Goal: Task Accomplishment & Management: Use online tool/utility

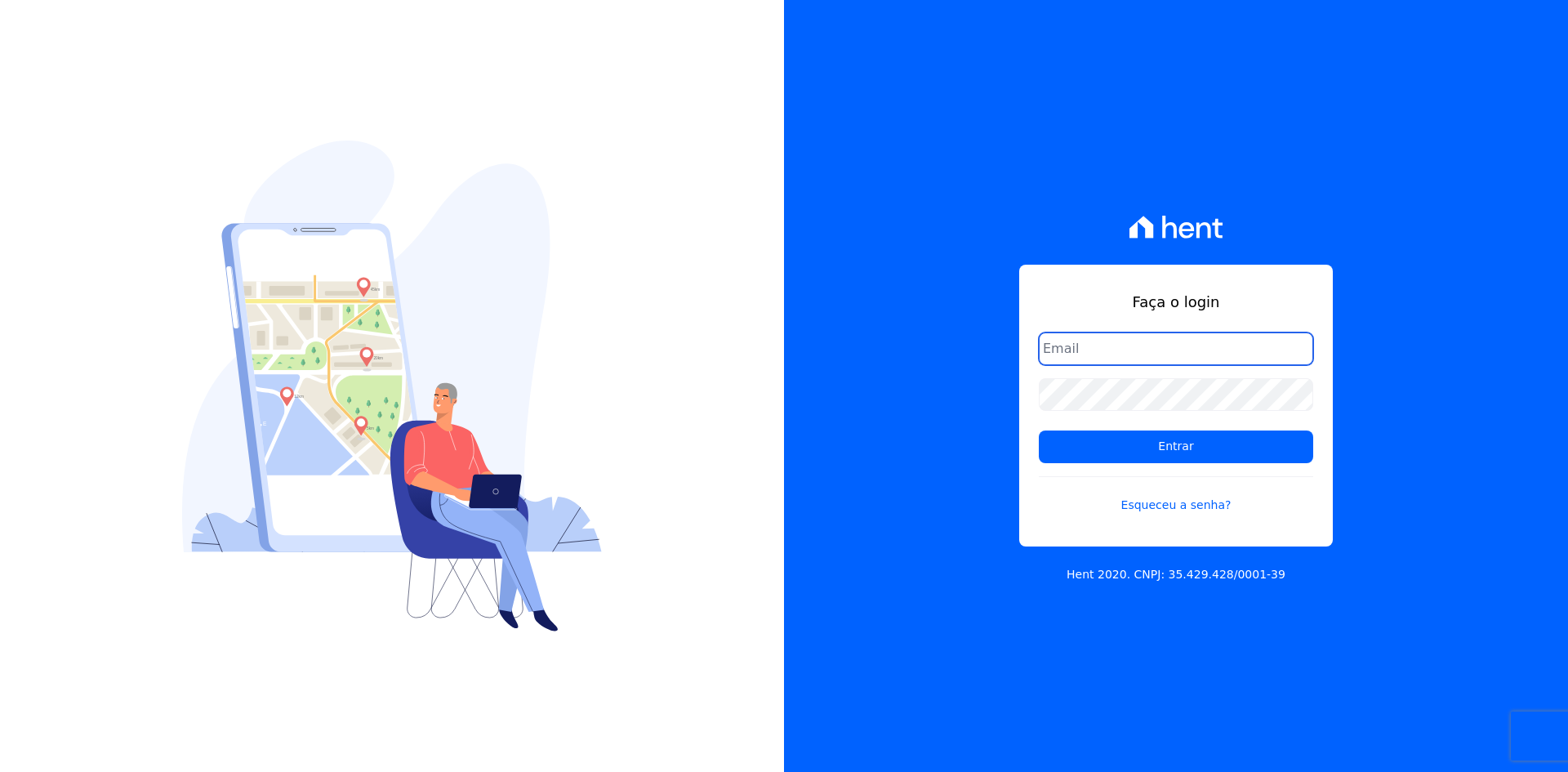
click at [1083, 349] on input "email" at bounding box center [1176, 349] width 275 height 33
type input "[PERSON_NAME][EMAIL_ADDRESS][DOMAIN_NAME]"
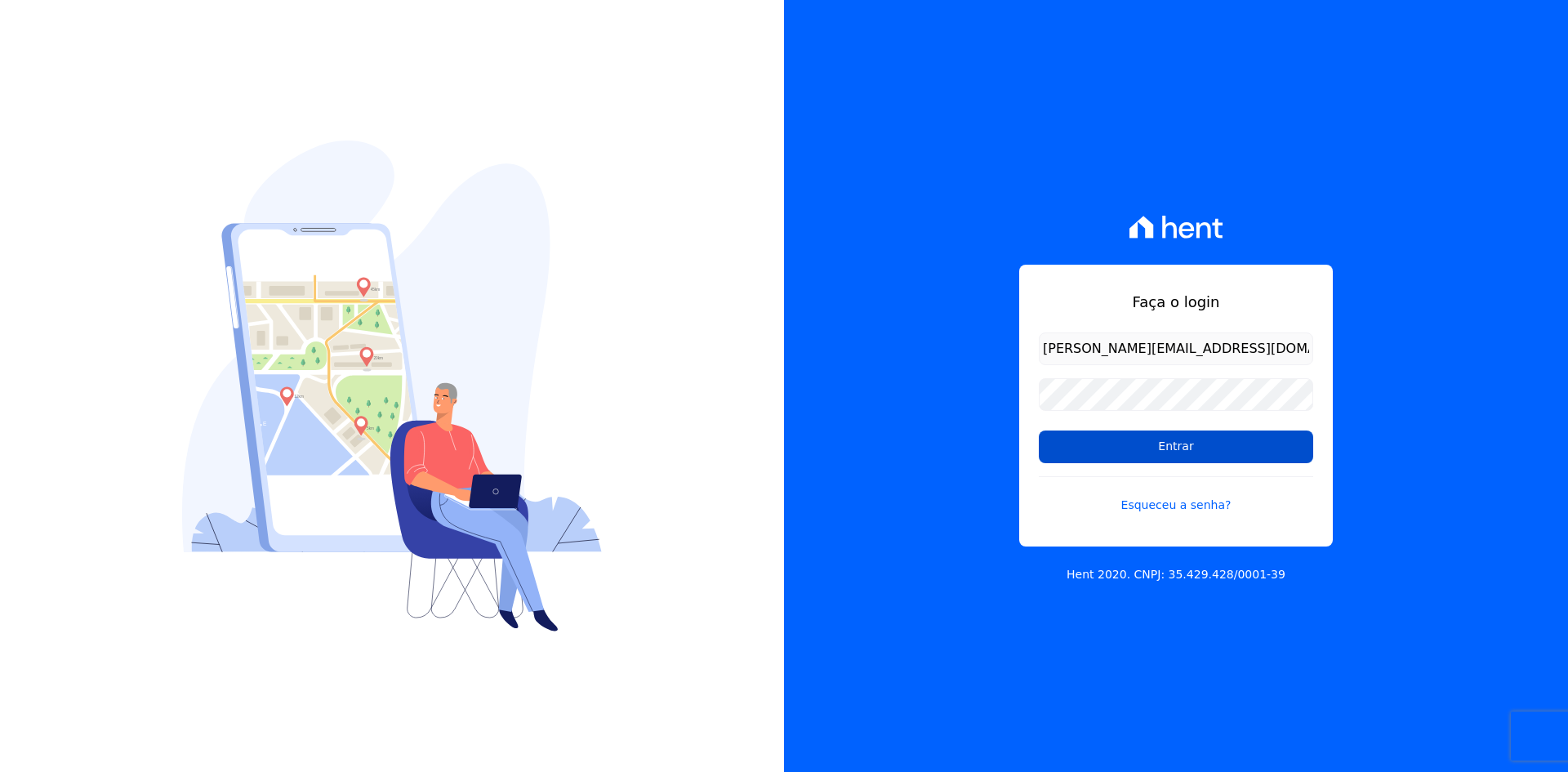
click at [1125, 448] on input "Entrar" at bounding box center [1176, 447] width 275 height 33
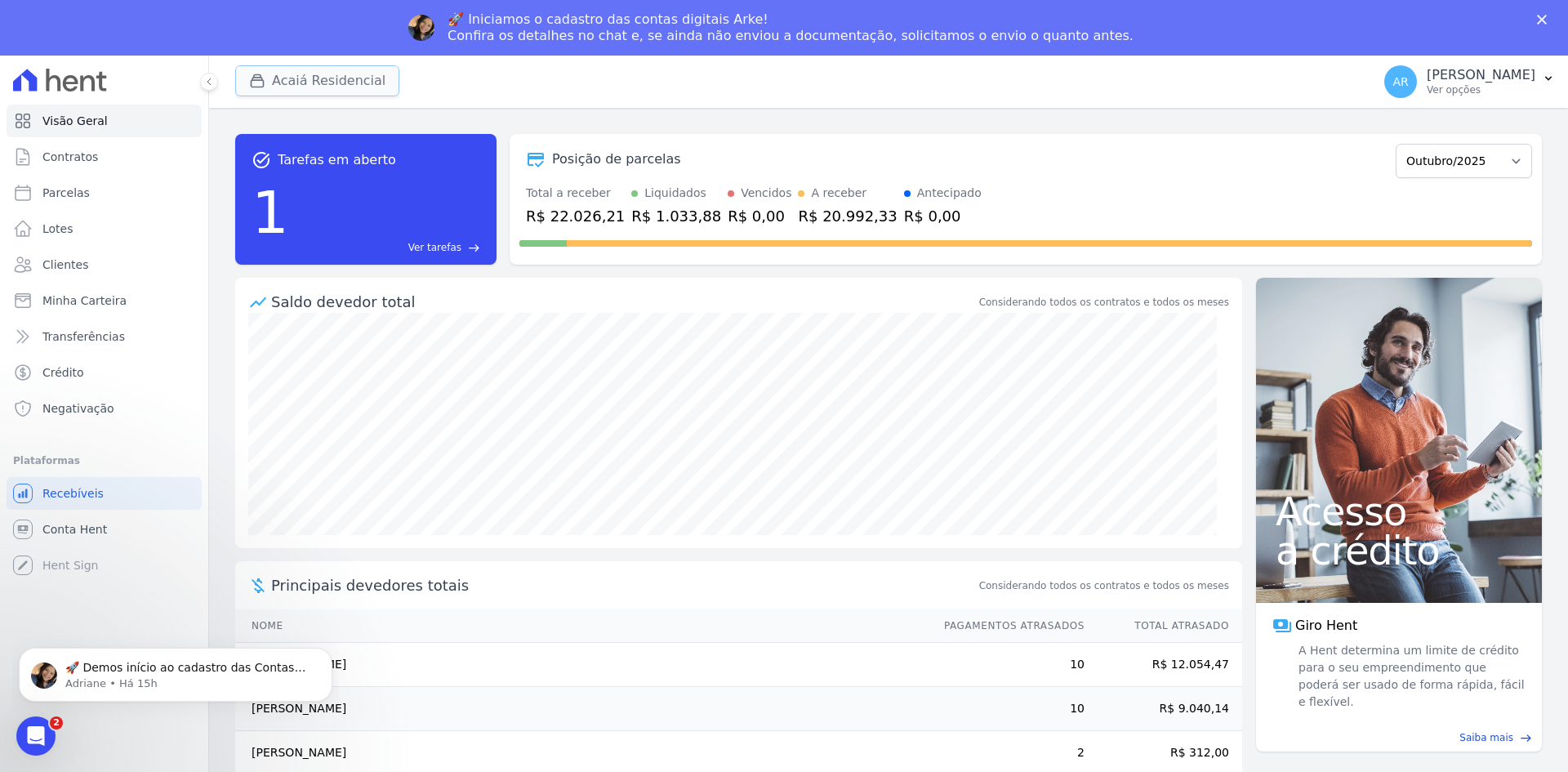
click at [310, 87] on button "Acaiá Residencial" at bounding box center [317, 81] width 164 height 31
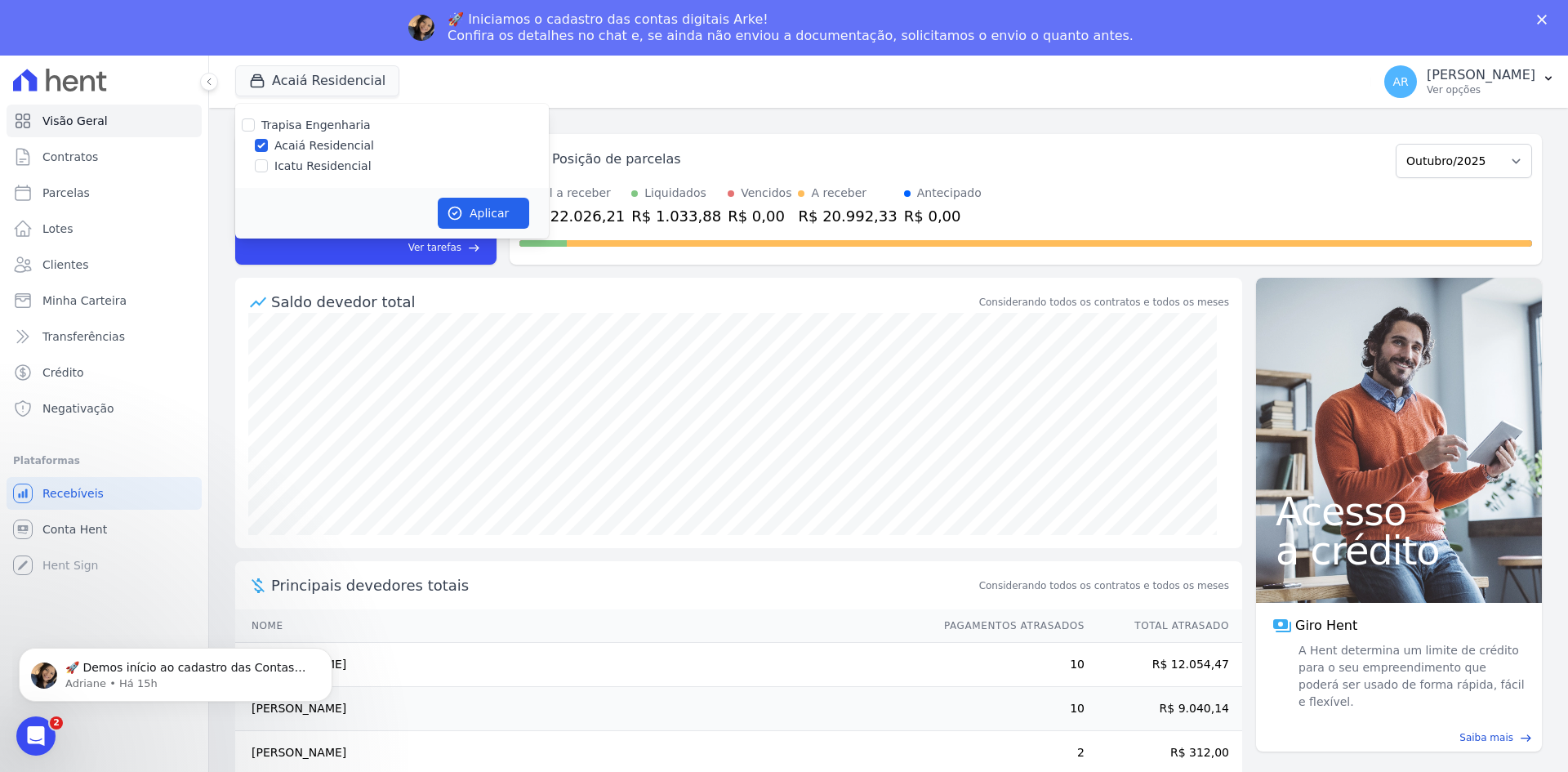
click at [287, 162] on label "Icatu Residencial" at bounding box center [323, 166] width 97 height 17
click at [268, 162] on input "Icatu Residencial" at bounding box center [261, 166] width 13 height 13
checkbox input "true"
click at [465, 204] on button "Aplicar" at bounding box center [483, 213] width 91 height 31
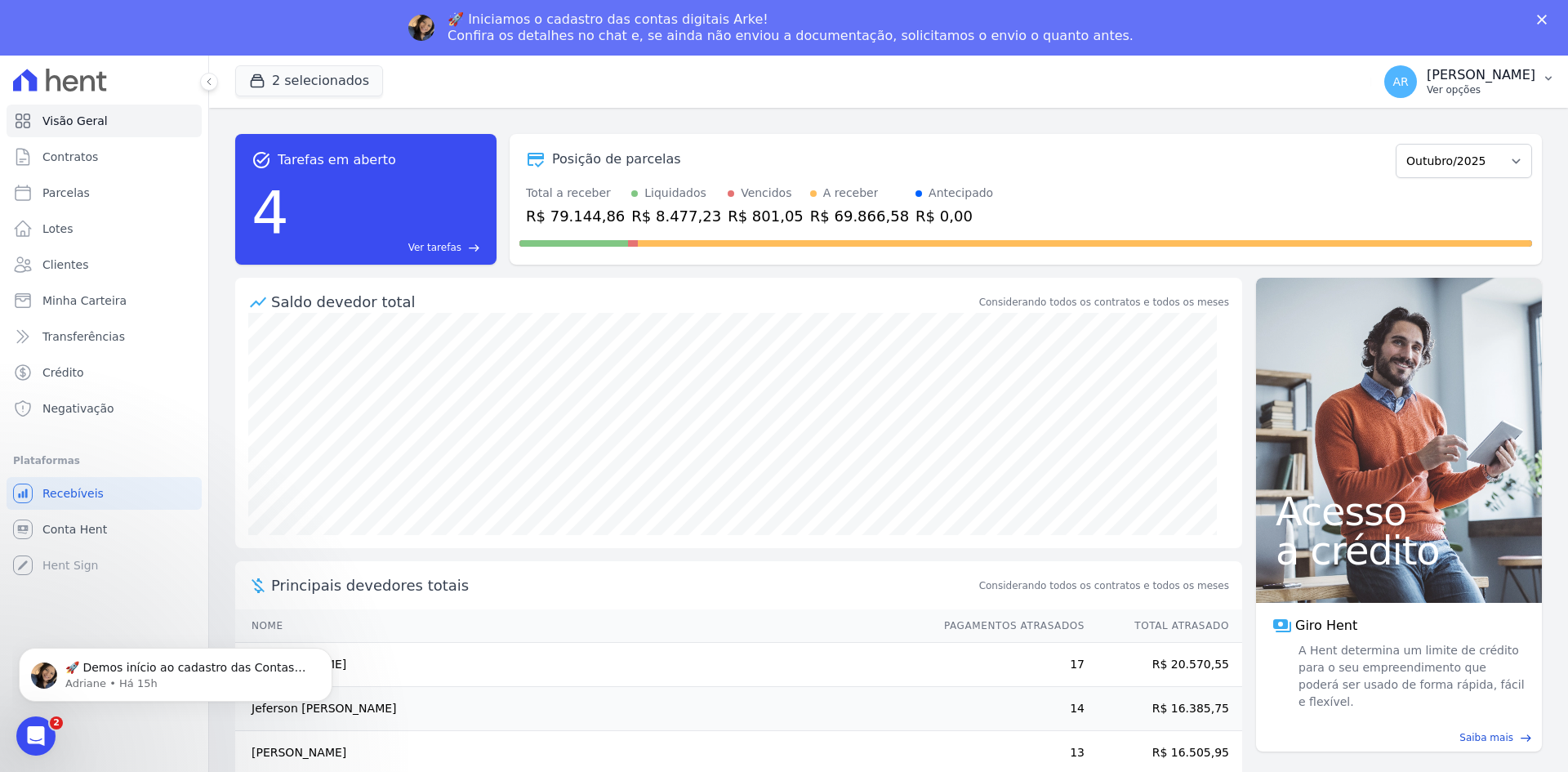
click at [1437, 80] on p "Alexandre Rodrigues" at bounding box center [1481, 75] width 109 height 16
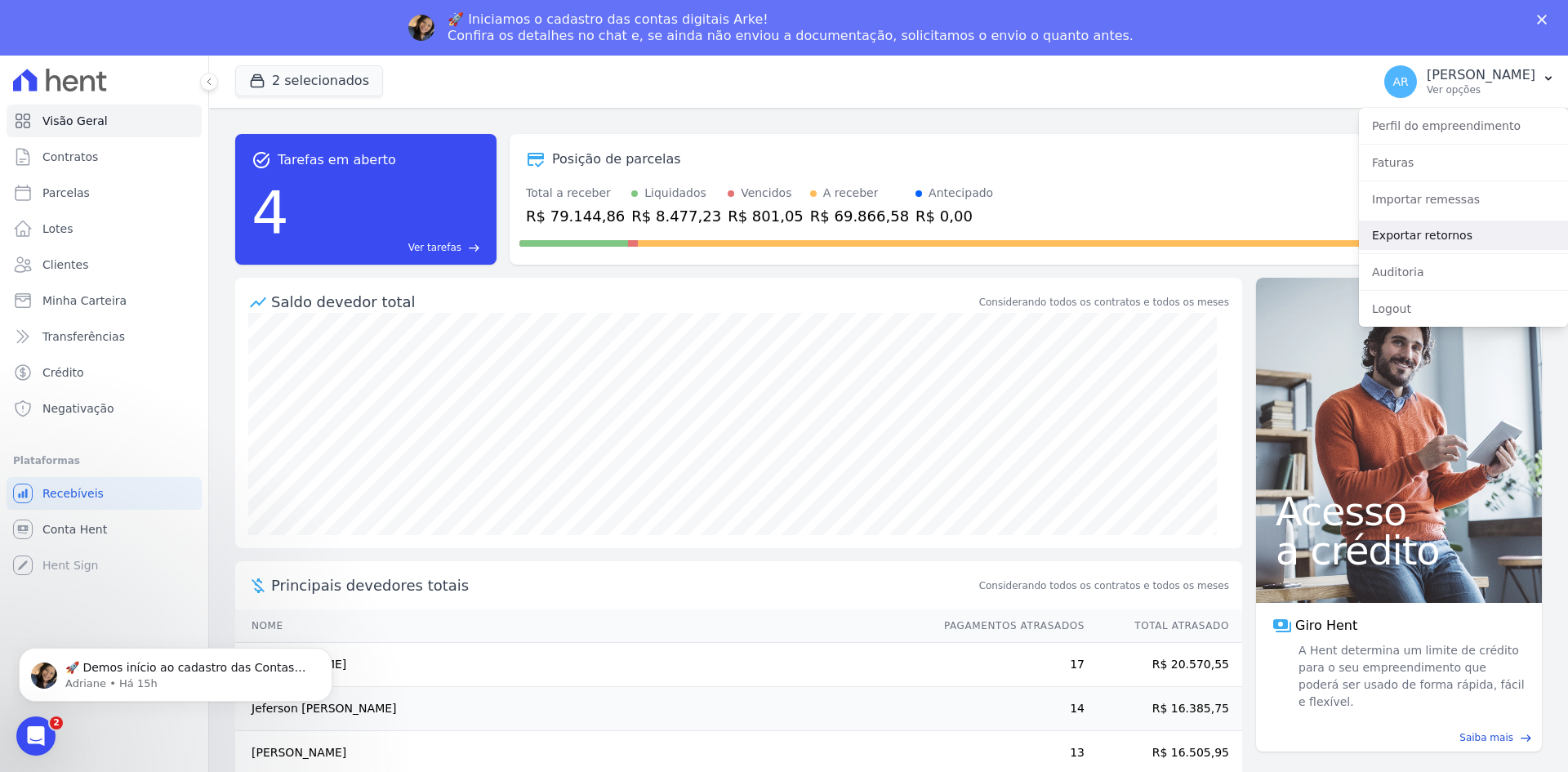
click at [1406, 243] on link "Exportar retornos" at bounding box center [1463, 235] width 209 height 30
